Goal: Task Accomplishment & Management: Use online tool/utility

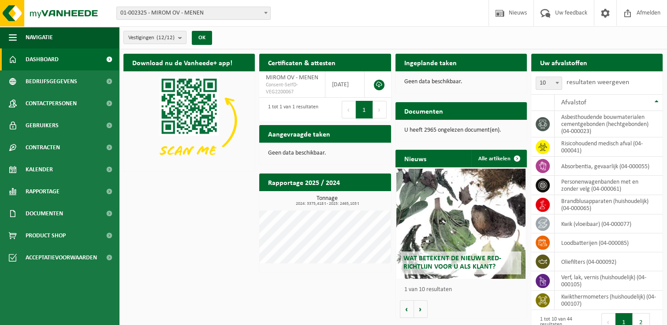
click at [267, 13] on b at bounding box center [266, 13] width 4 height 2
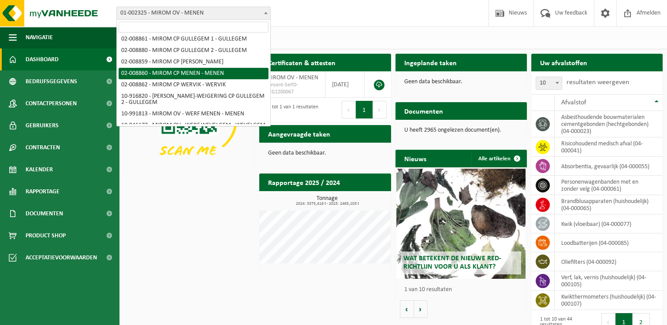
scroll to position [68, 0]
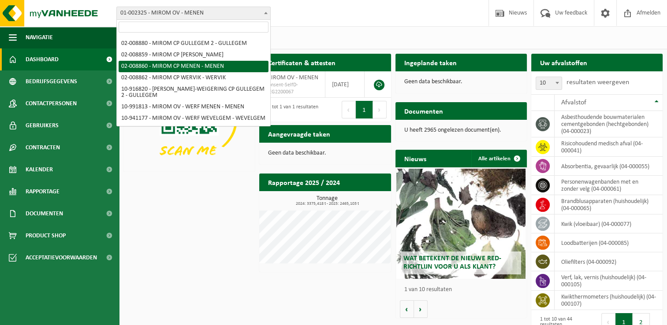
select select "1473"
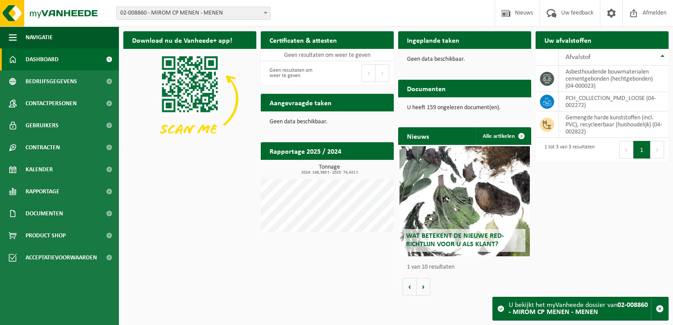
click at [580, 234] on div "Download nu de Vanheede+ app! Verberg Certificaten & attesten Bekijk uw certifi…" at bounding box center [396, 163] width 550 height 273
click at [586, 38] on h2 "Uw afvalstoffen" at bounding box center [568, 39] width 65 height 17
click at [667, 58] on th "Afvalstof" at bounding box center [614, 57] width 110 height 17
click at [664, 57] on th "Afvalstof" at bounding box center [614, 57] width 110 height 17
click at [593, 100] on td "PCH_COLLECTION_PMD_LOOSE (04-002272)" at bounding box center [614, 101] width 110 height 19
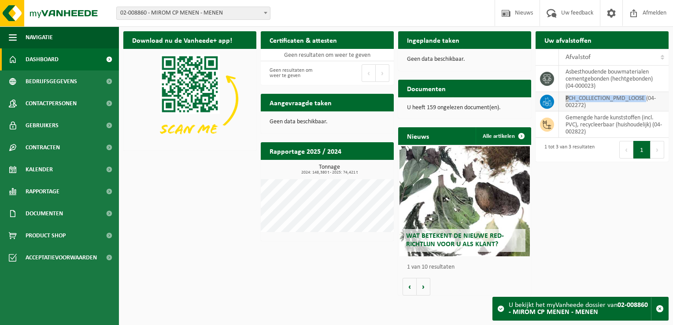
click at [593, 100] on td "PCH_COLLECTION_PMD_LOOSE (04-002272)" at bounding box center [614, 101] width 110 height 19
drag, startPoint x: 593, startPoint y: 100, endPoint x: 547, endPoint y: 100, distance: 45.8
click at [547, 100] on icon at bounding box center [547, 101] width 9 height 9
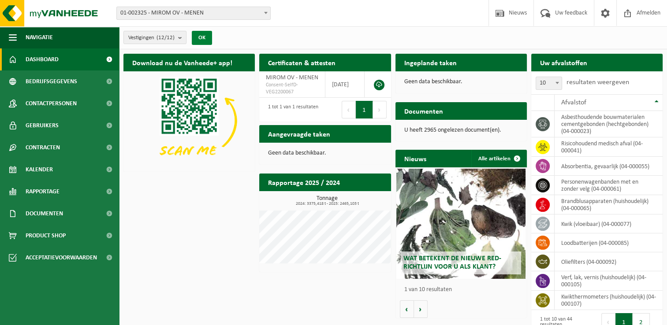
click at [202, 37] on button "OK" at bounding box center [202, 38] width 20 height 14
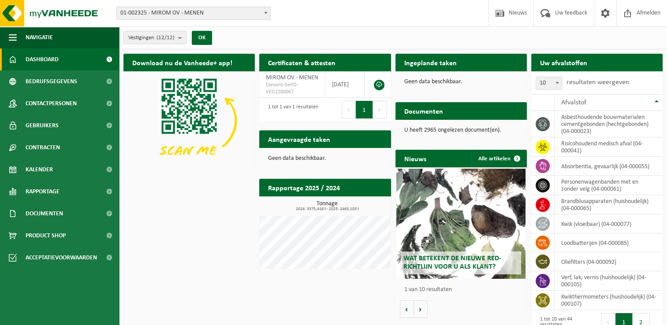
click at [26, 57] on span "Dashboard" at bounding box center [42, 59] width 33 height 22
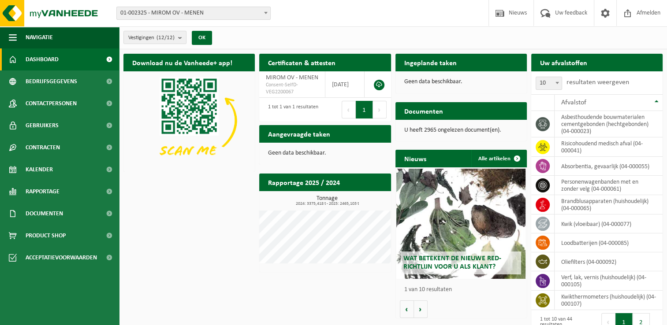
click at [564, 59] on h2 "Uw afvalstoffen" at bounding box center [563, 62] width 65 height 17
click at [106, 60] on span at bounding box center [109, 59] width 20 height 22
click at [111, 59] on span at bounding box center [109, 59] width 20 height 22
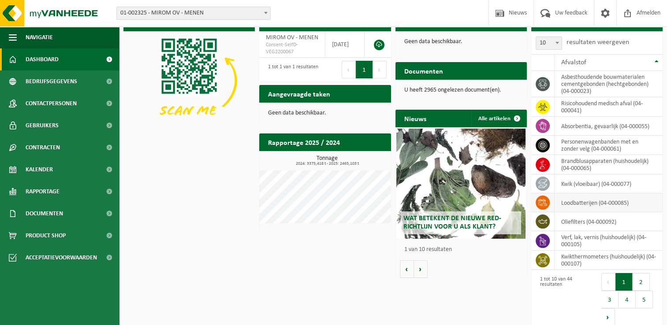
scroll to position [47, 0]
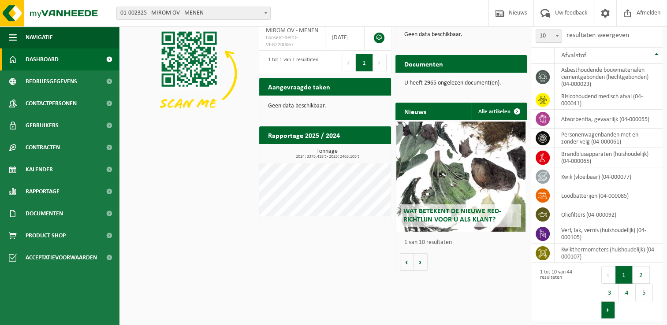
click at [605, 311] on button "Volgende" at bounding box center [608, 310] width 14 height 18
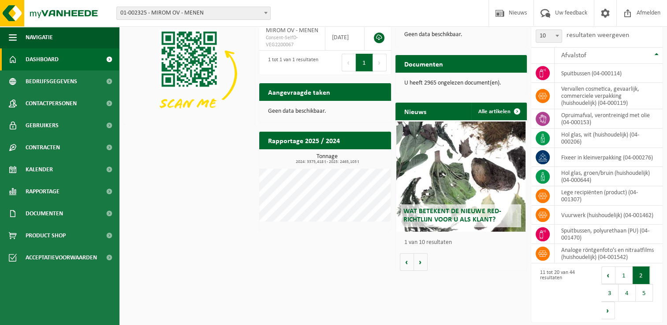
click at [305, 91] on h2 "Aangevraagde taken" at bounding box center [299, 91] width 80 height 17
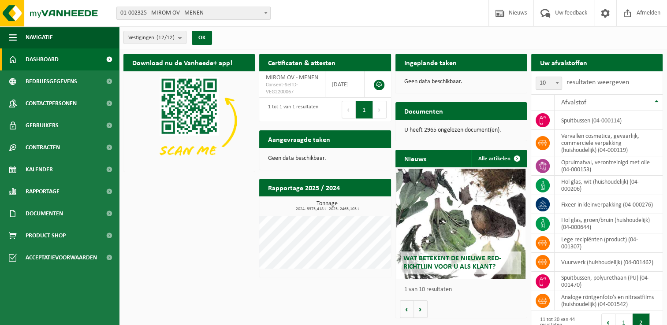
click at [432, 65] on h2 "Ingeplande taken" at bounding box center [430, 62] width 70 height 17
click at [545, 61] on h2 "Uw afvalstoffen" at bounding box center [563, 62] width 65 height 17
click at [267, 13] on b at bounding box center [266, 13] width 4 height 2
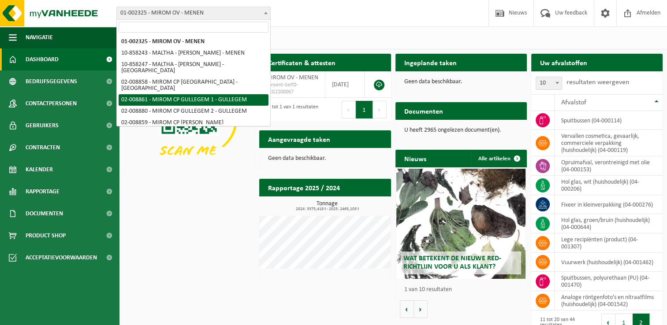
scroll to position [44, 0]
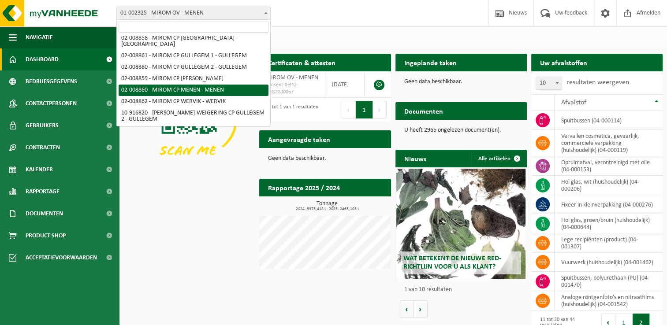
select select "1473"
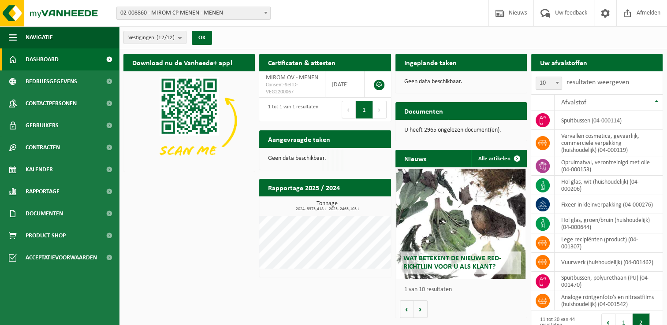
click at [206, 84] on div "Even geduld. Door de grote hoeveelheid gegevens duurt het laden even." at bounding box center [333, 162] width 667 height 325
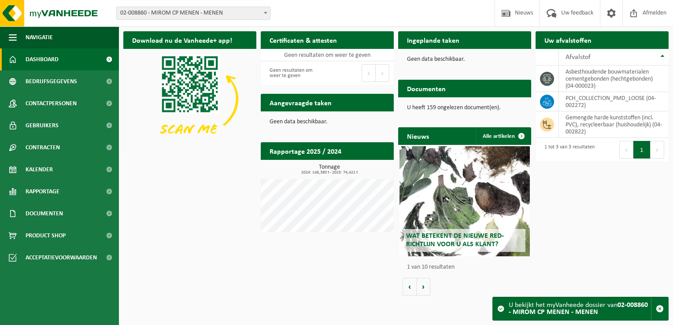
click at [590, 36] on h2 "Uw afvalstoffen" at bounding box center [568, 39] width 65 height 17
click at [535, 306] on div "U bekijkt het myVanheede dossier van 02-008860 - MIROM CP MENEN - MENEN" at bounding box center [580, 308] width 142 height 23
click at [664, 308] on button "button" at bounding box center [659, 308] width 17 height 23
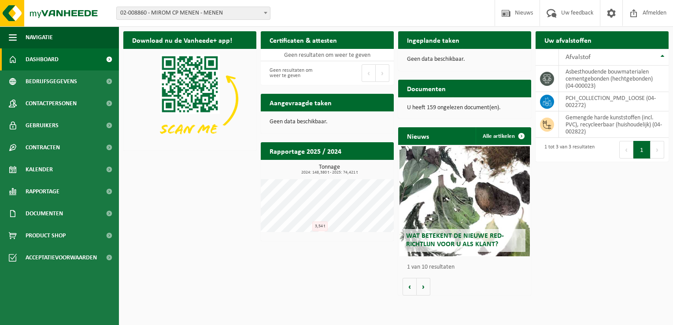
click at [652, 150] on button "Volgende" at bounding box center [658, 150] width 14 height 18
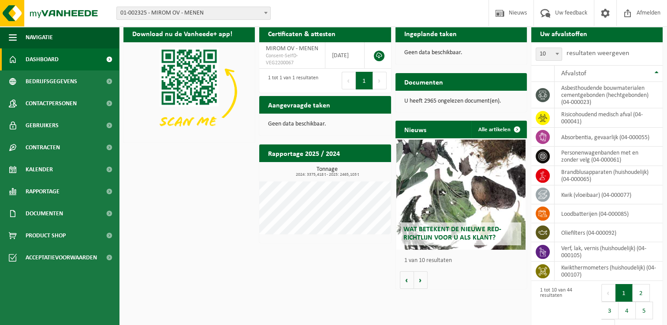
scroll to position [47, 0]
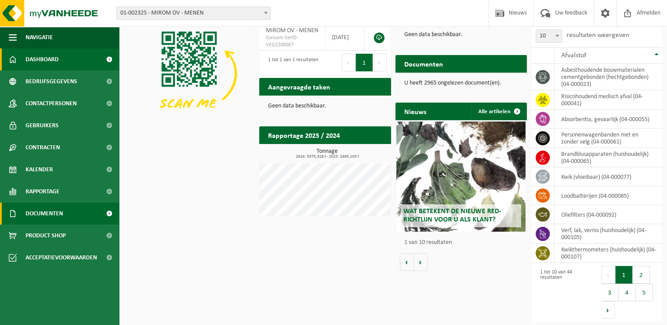
click at [53, 212] on span "Documenten" at bounding box center [44, 214] width 37 height 22
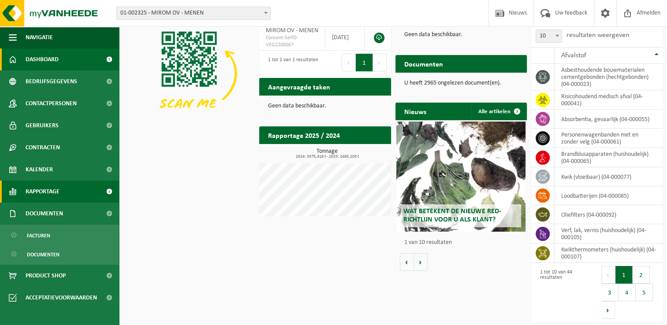
click at [53, 193] on span "Rapportage" at bounding box center [43, 192] width 34 height 22
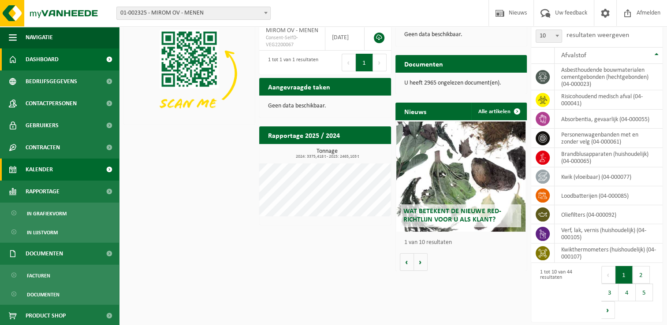
click at [48, 167] on span "Kalender" at bounding box center [39, 170] width 27 height 22
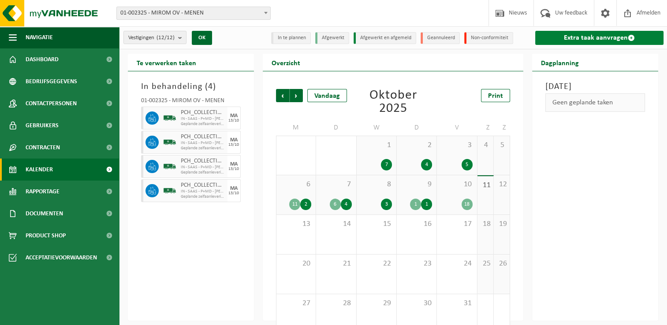
click at [580, 40] on link "Extra taak aanvragen" at bounding box center [599, 38] width 128 height 14
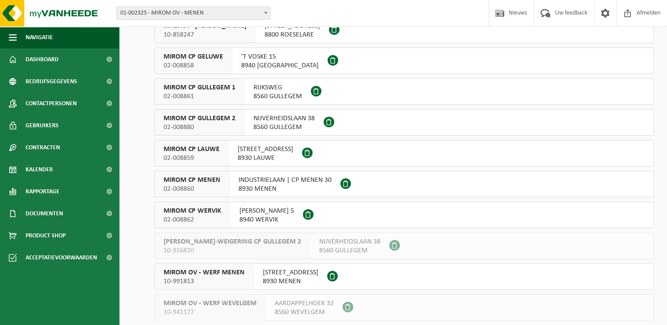
scroll to position [132, 0]
click at [184, 185] on span "02-008860" at bounding box center [191, 187] width 57 height 9
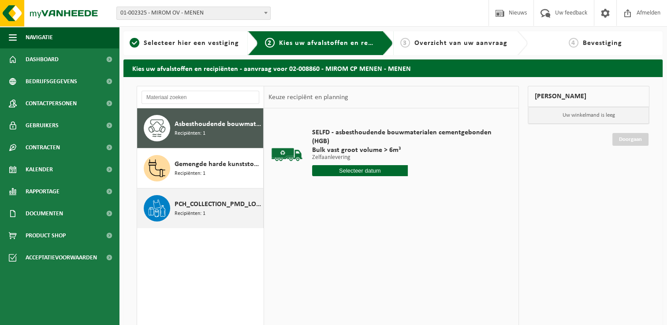
click at [185, 205] on span "PCH_COLLECTION_PMD_LOOSE" at bounding box center [217, 204] width 86 height 11
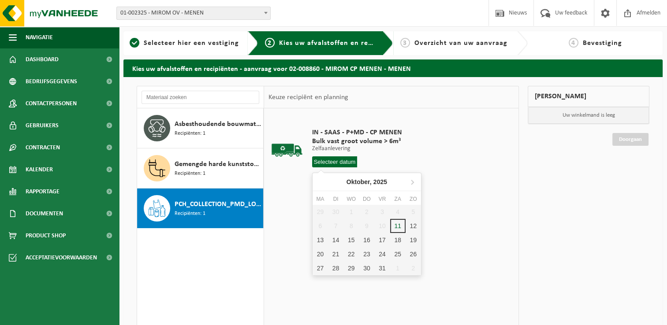
click at [337, 161] on input "text" at bounding box center [334, 161] width 45 height 11
click at [320, 243] on div "13" at bounding box center [319, 240] width 15 height 14
type input "Van 2025-10-13"
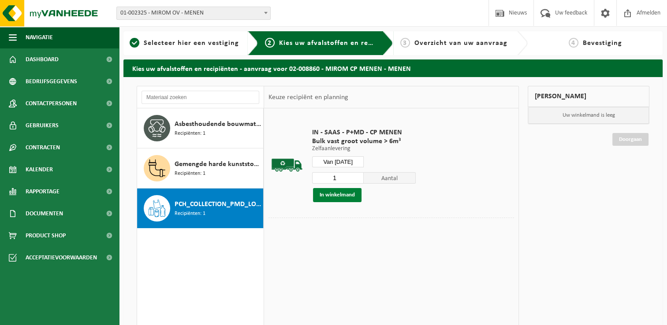
click at [339, 193] on button "In winkelmand" at bounding box center [337, 195] width 48 height 14
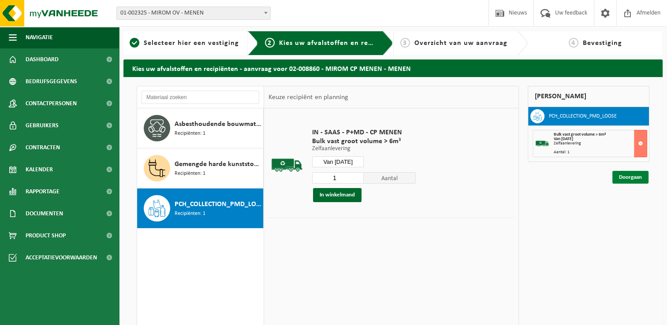
click at [627, 176] on link "Doorgaan" at bounding box center [630, 177] width 36 height 13
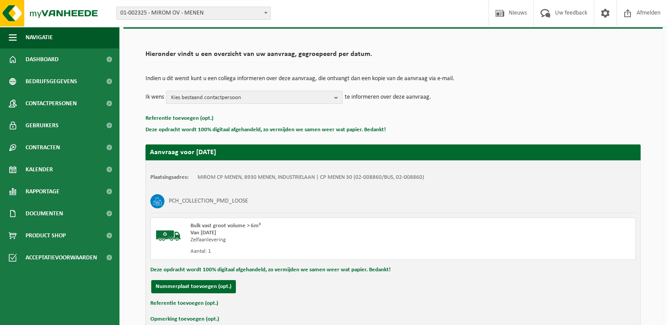
scroll to position [97, 0]
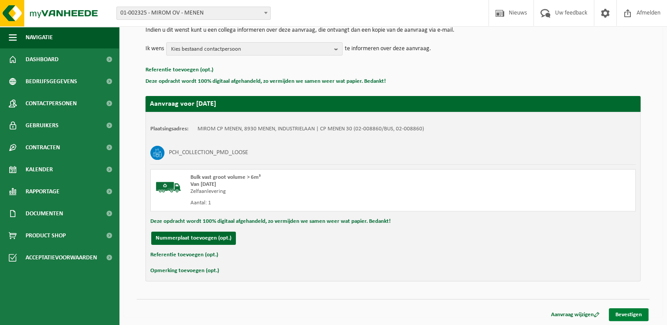
click at [629, 313] on link "Bevestigen" at bounding box center [629, 314] width 40 height 13
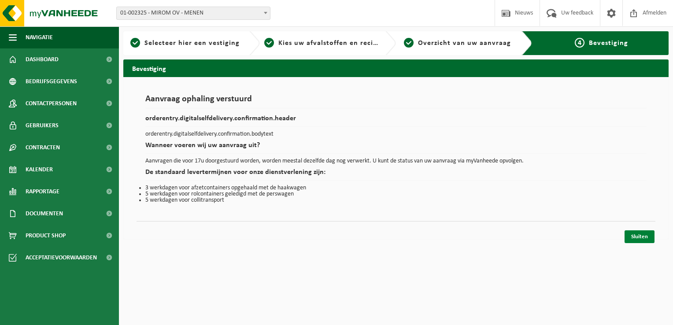
click at [641, 237] on link "Sluiten" at bounding box center [640, 236] width 30 height 13
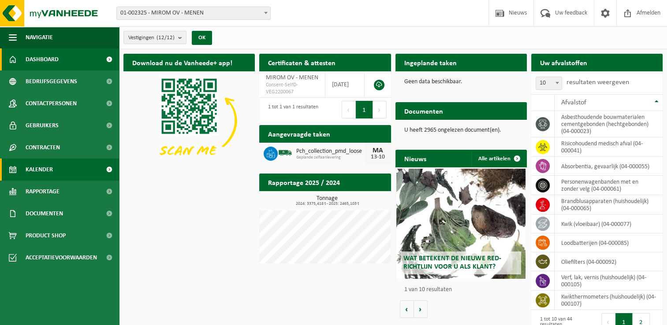
click at [70, 167] on link "Kalender" at bounding box center [59, 170] width 119 height 22
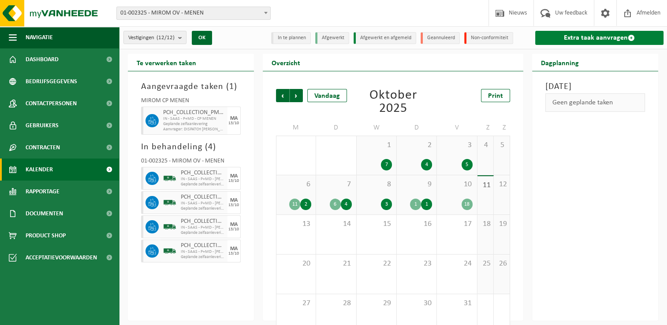
click at [585, 36] on link "Extra taak aanvragen" at bounding box center [599, 38] width 128 height 14
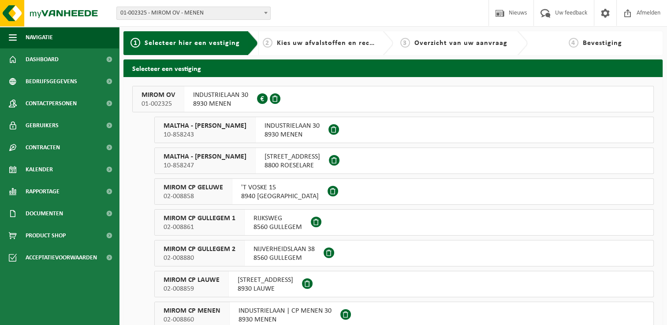
scroll to position [88, 0]
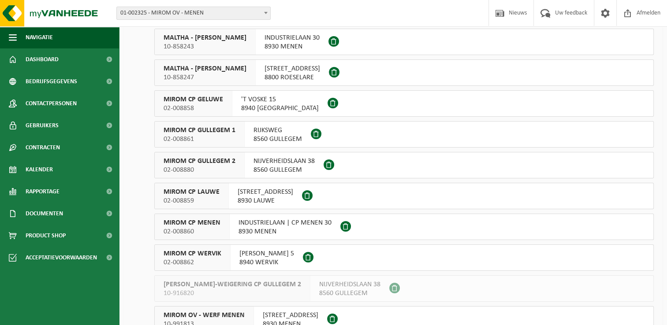
click at [206, 253] on span "MIROM CP WERVIK" at bounding box center [192, 253] width 58 height 9
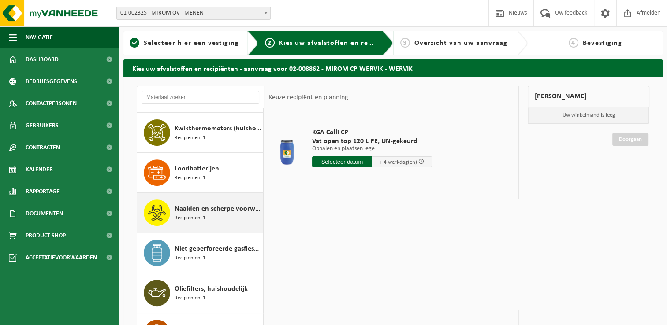
scroll to position [529, 0]
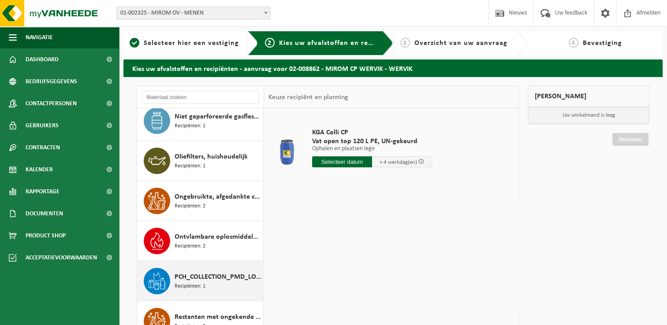
click at [197, 272] on span "PCH_COLLECTION_PMD_LOOSE" at bounding box center [217, 277] width 86 height 11
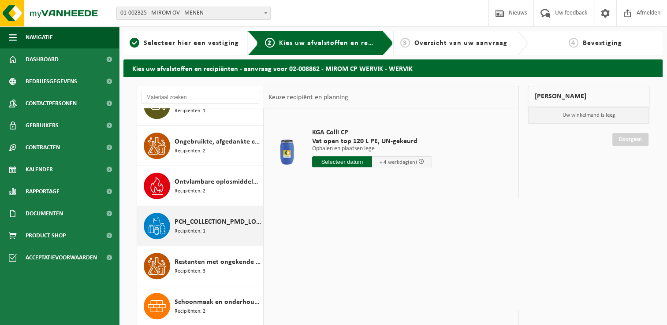
click at [197, 271] on div "Absorbentia, gevaarlijk Recipiënten: 1 Analoge röntgenfoto’s en nitraatfilms (h…" at bounding box center [200, 240] width 127 height 265
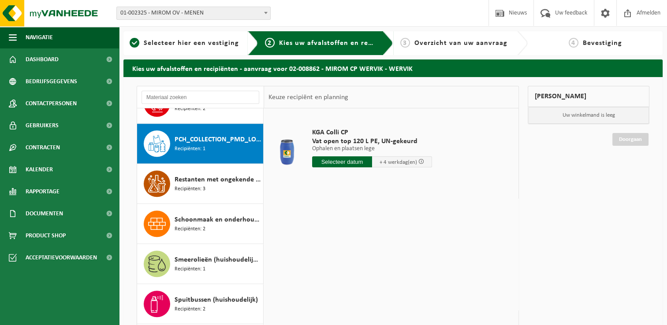
scroll to position [680, 0]
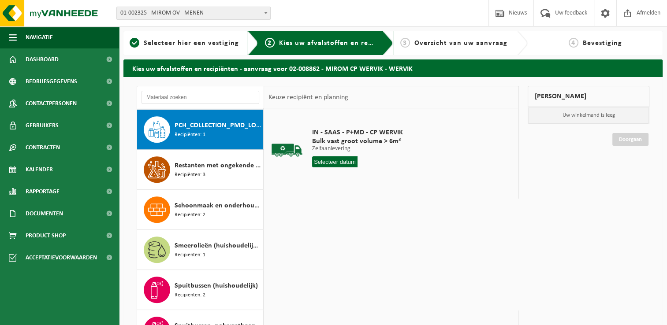
click at [336, 160] on input "text" at bounding box center [334, 161] width 45 height 11
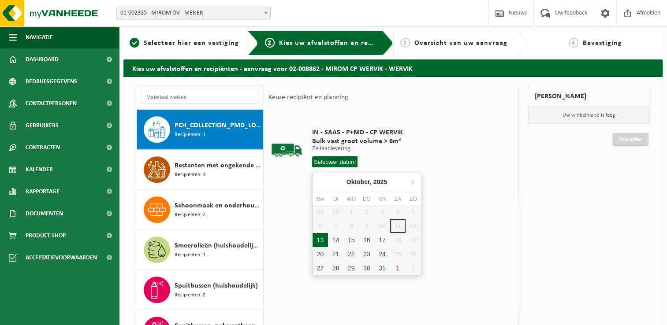
click at [317, 238] on div "13" at bounding box center [319, 240] width 15 height 14
type input "Van 2025-10-13"
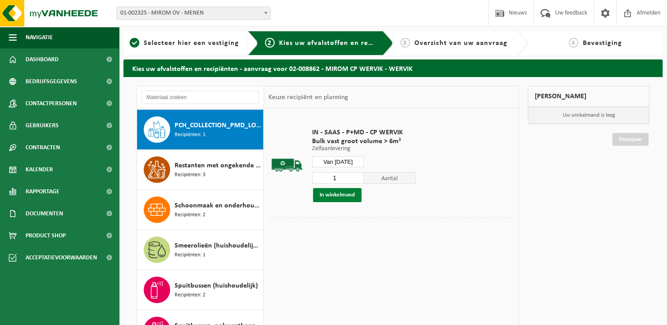
click at [331, 196] on button "In winkelmand" at bounding box center [337, 195] width 48 height 14
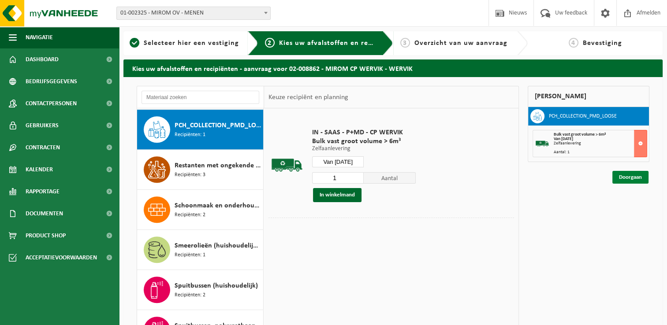
click at [620, 179] on link "Doorgaan" at bounding box center [630, 177] width 36 height 13
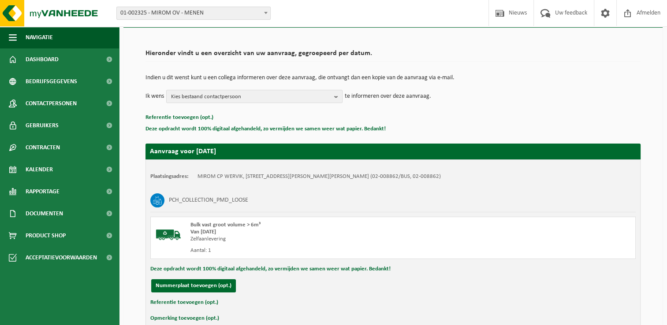
scroll to position [97, 0]
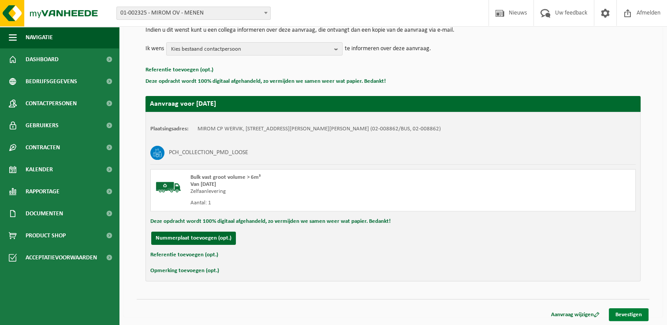
click at [632, 318] on link "Bevestigen" at bounding box center [629, 314] width 40 height 13
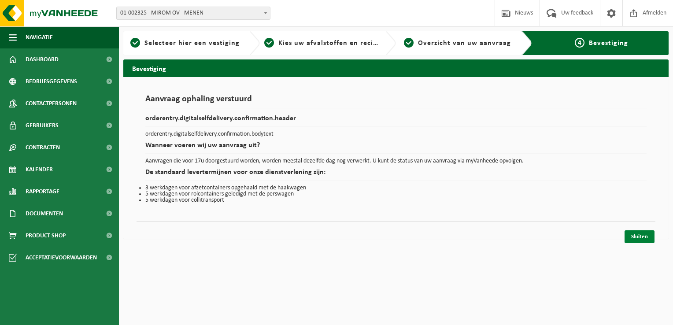
click at [636, 237] on link "Sluiten" at bounding box center [640, 236] width 30 height 13
